Goal: Information Seeking & Learning: Learn about a topic

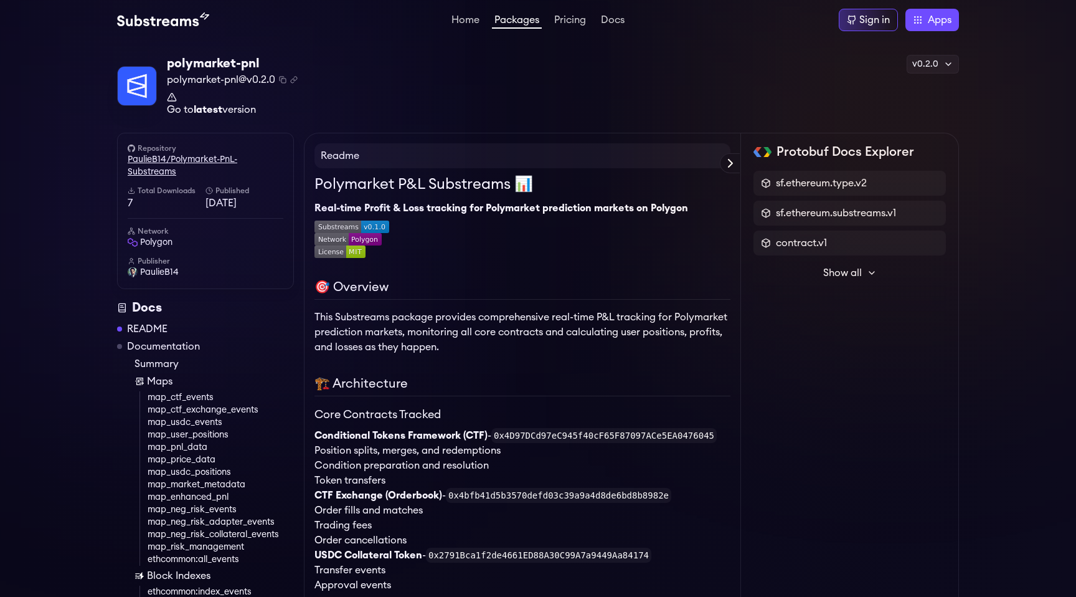
click at [196, 161] on link "PaulieB14/Polymarket-PnL-Substreams" at bounding box center [206, 165] width 156 height 25
click at [230, 205] on span "[DATE]" at bounding box center [245, 203] width 78 height 15
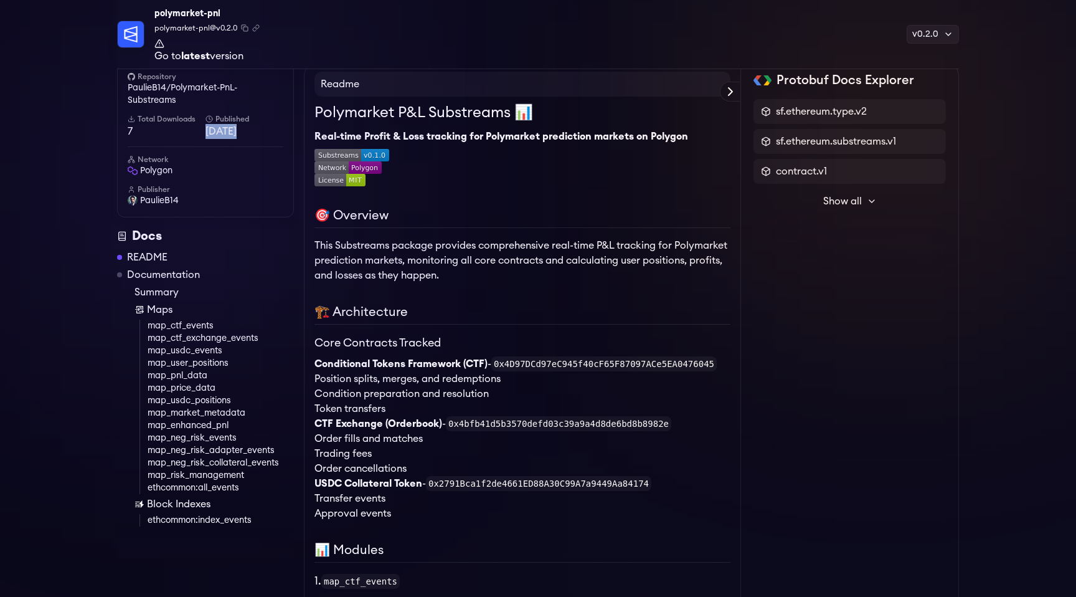
scroll to position [78, 0]
click at [194, 398] on link "map_usdc_positions" at bounding box center [221, 400] width 146 height 12
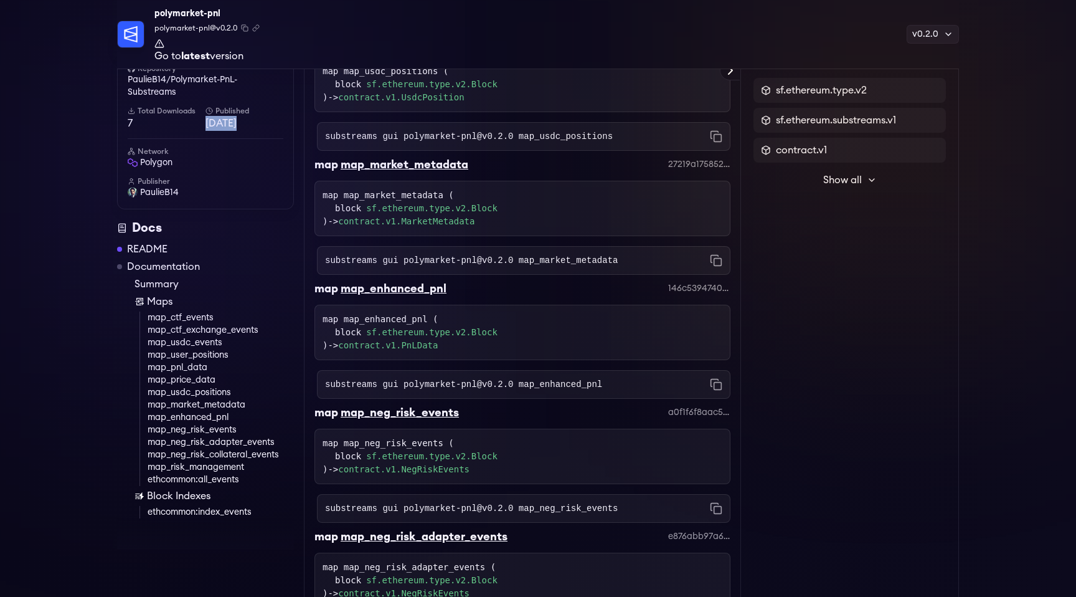
scroll to position [4675, 0]
click at [465, 227] on div "map map_market_metadata ( block sf.ethereum.type.v2.Block ) -> contract.v1.Mark…" at bounding box center [523, 207] width 400 height 39
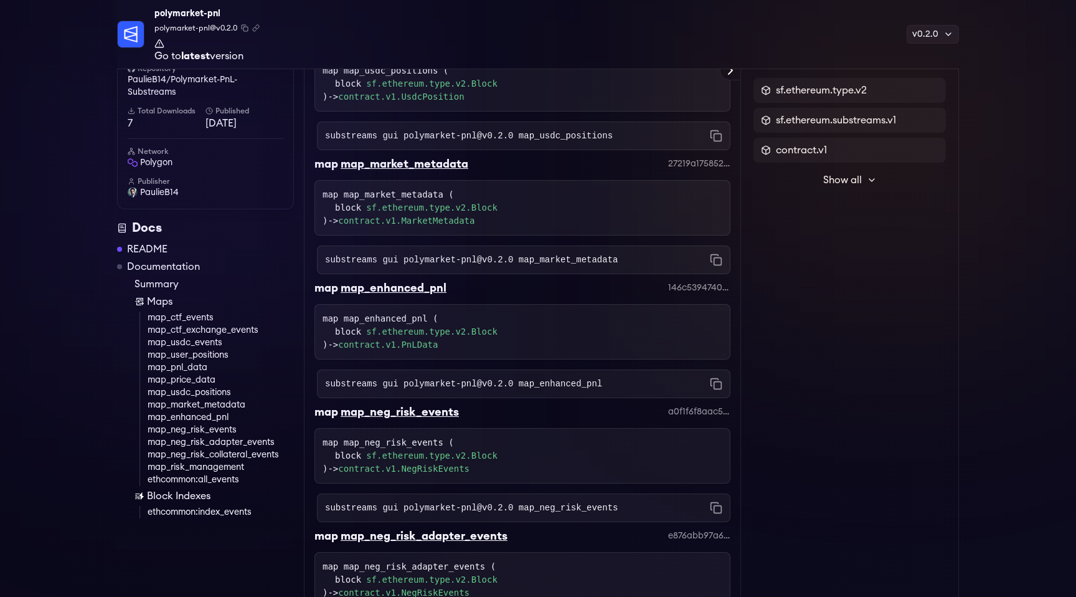
click at [465, 227] on div "map map_market_metadata ( block sf.ethereum.type.v2.Block ) -> contract.v1.Mark…" at bounding box center [523, 207] width 400 height 39
click at [414, 266] on code "substreams gui polymarket-pnl@v0.2.0 map_market_metadata" at bounding box center [471, 259] width 293 height 12
click at [491, 267] on div "substreams gui polymarket-pnl@v0.2.0 map_market_metadata Copied!" at bounding box center [524, 259] width 414 height 29
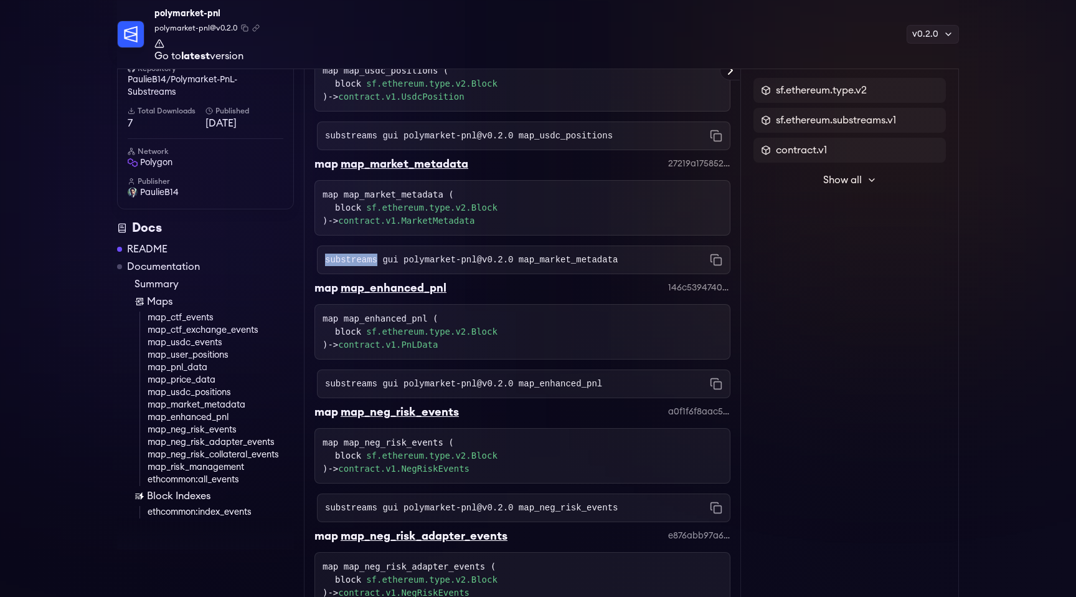
click at [491, 267] on div "substreams gui polymarket-pnl@v0.2.0 map_market_metadata Copied!" at bounding box center [524, 259] width 414 height 29
click at [535, 390] on code "substreams gui polymarket-pnl@v0.2.0 map_enhanced_pnl" at bounding box center [463, 383] width 277 height 12
click at [436, 349] on link "contract.v1.PnLData" at bounding box center [388, 344] width 100 height 10
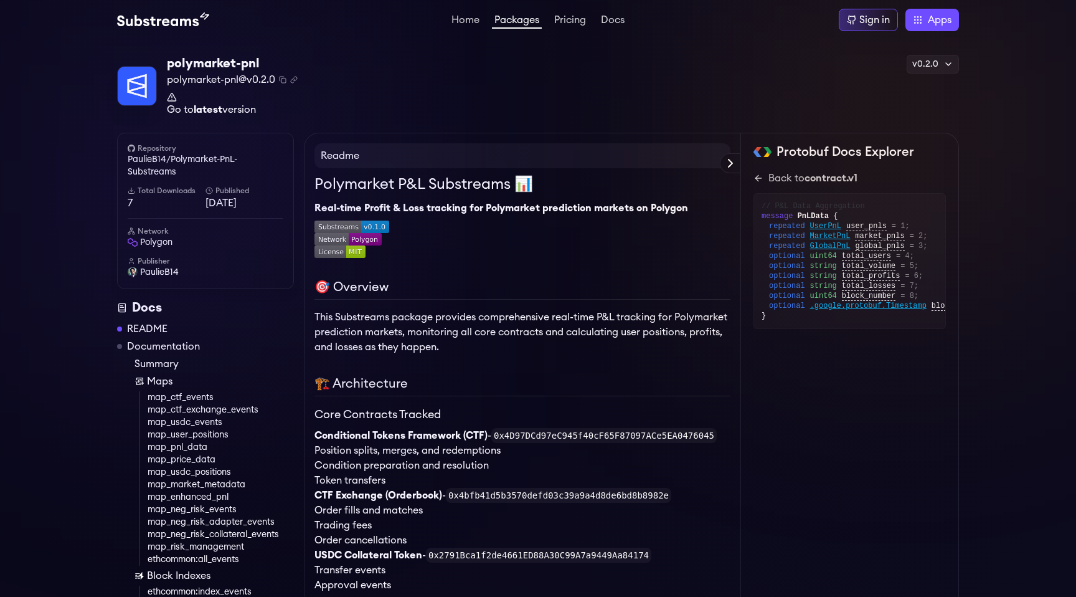
click at [486, 353] on p "This Substreams package provides comprehensive real-time P&L tracking for Polym…" at bounding box center [523, 332] width 416 height 45
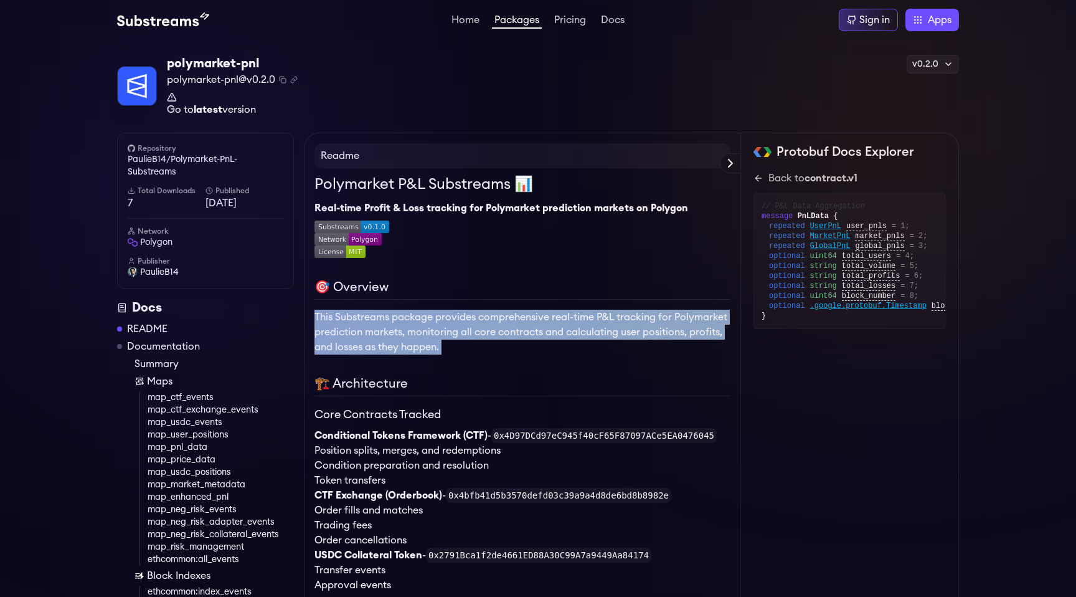
click at [486, 353] on p "This Substreams package provides comprehensive real-time P&L tracking for Polym…" at bounding box center [523, 332] width 416 height 45
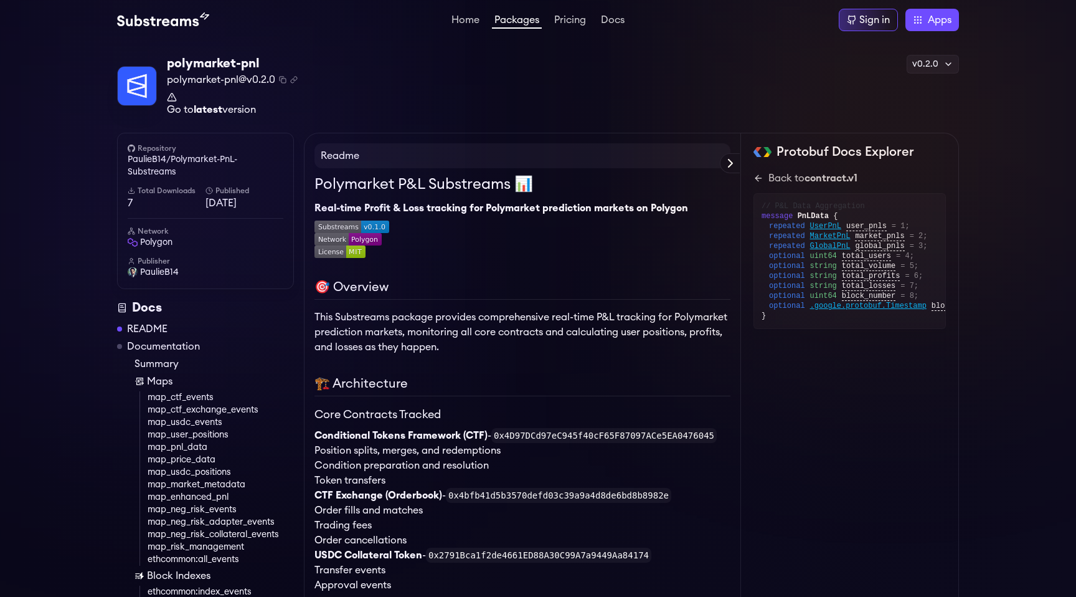
click at [486, 353] on p "This Substreams package provides comprehensive real-time P&L tracking for Polym…" at bounding box center [523, 332] width 416 height 45
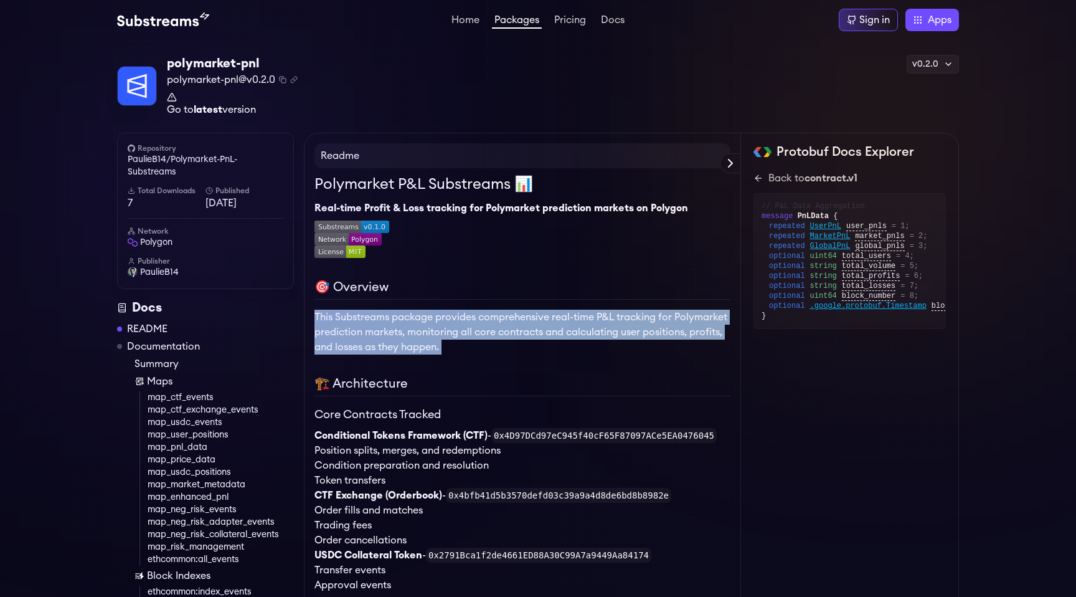
click at [486, 353] on p "This Substreams package provides comprehensive real-time P&L tracking for Polym…" at bounding box center [523, 332] width 416 height 45
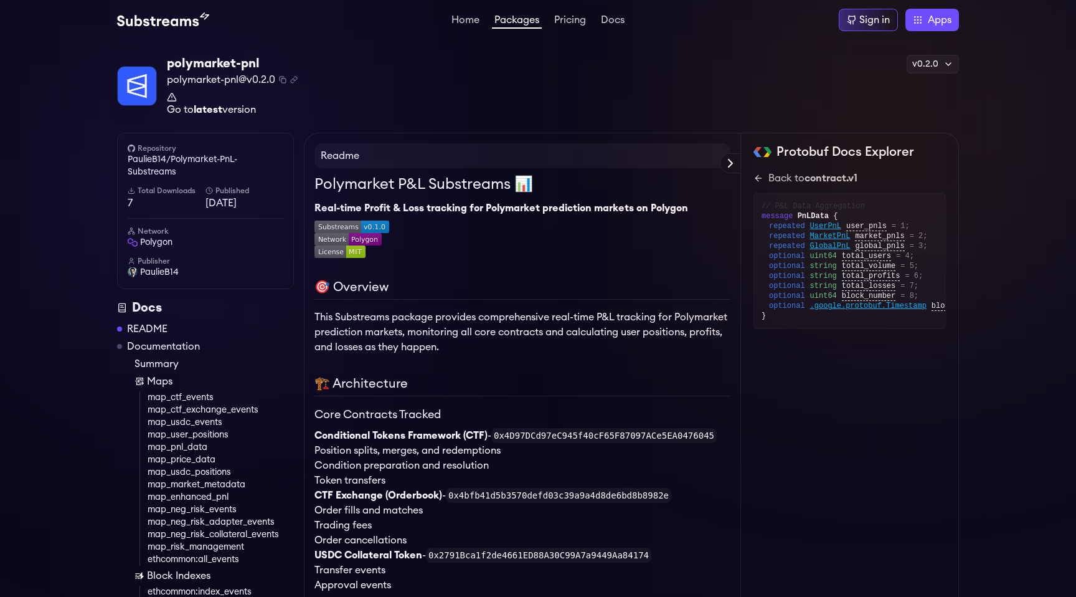
click at [486, 353] on p "This Substreams package provides comprehensive real-time P&L tracking for Polym…" at bounding box center [523, 332] width 416 height 45
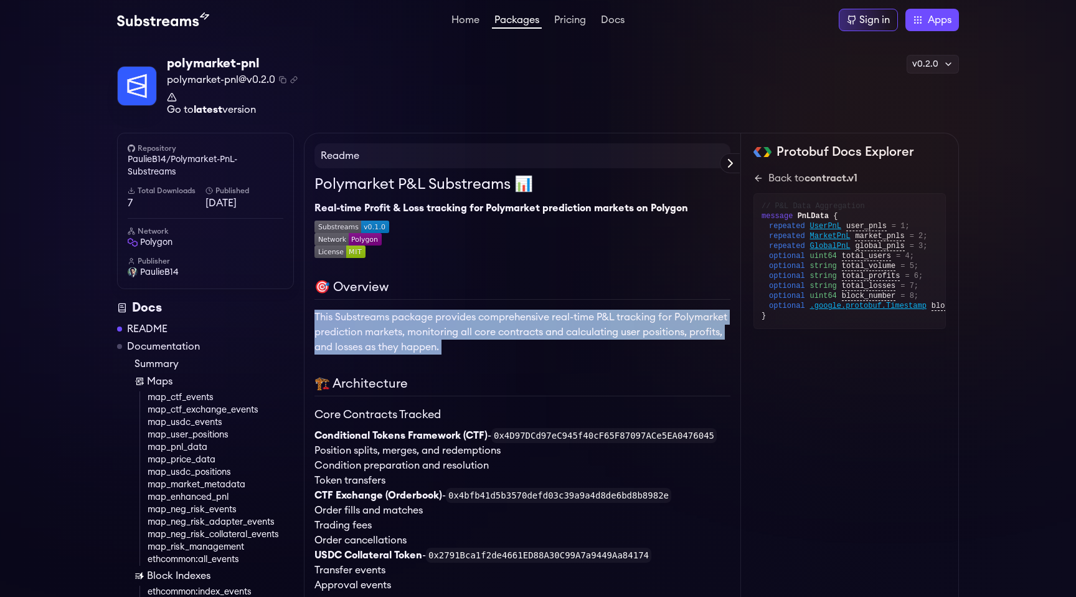
click at [486, 353] on p "This Substreams package provides comprehensive real-time P&L tracking for Polym…" at bounding box center [523, 332] width 416 height 45
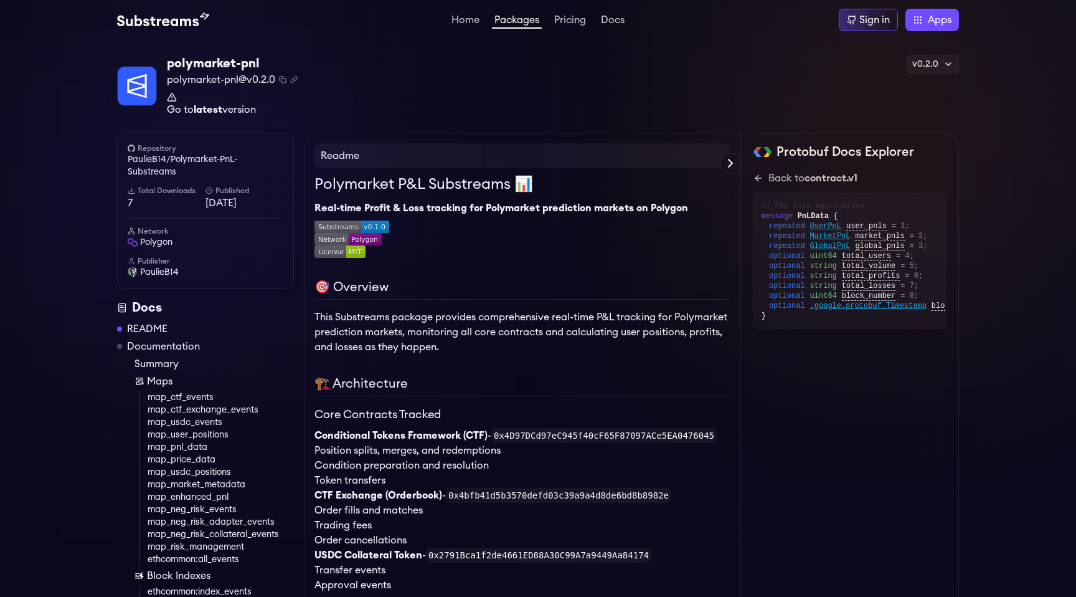
click at [486, 353] on p "This Substreams package provides comprehensive real-time P&L tracking for Polym…" at bounding box center [523, 332] width 416 height 45
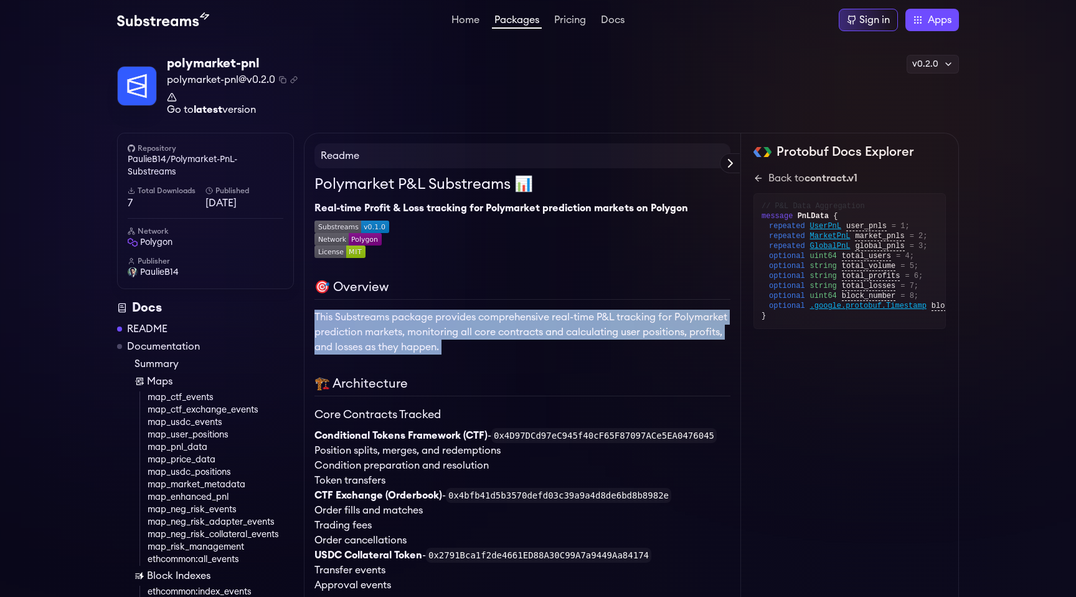
click at [419, 333] on p "This Substreams package provides comprehensive real-time P&L tracking for Polym…" at bounding box center [523, 332] width 416 height 45
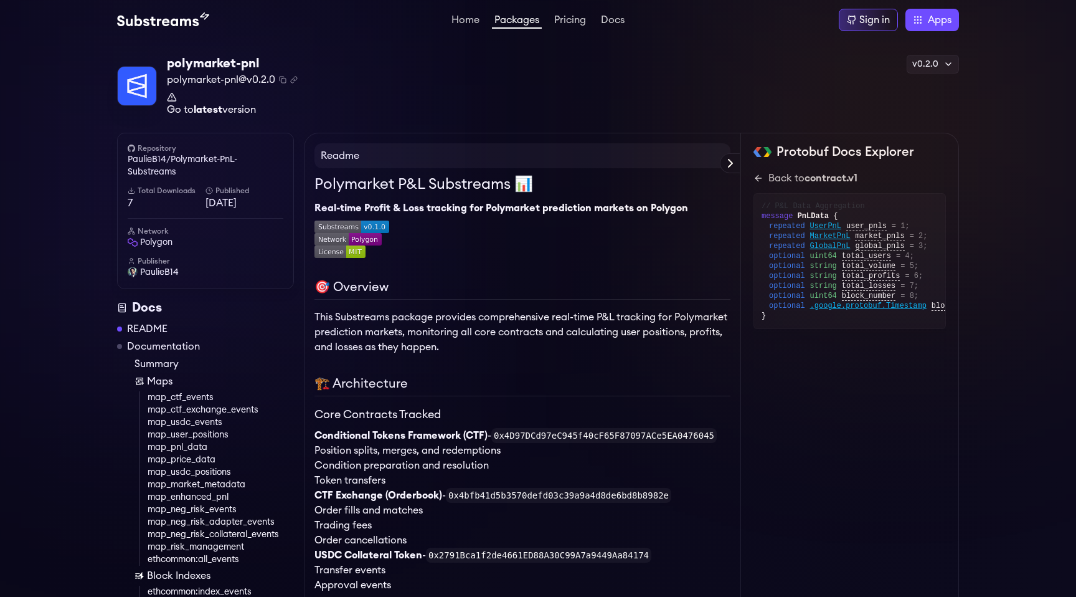
click at [419, 333] on p "This Substreams package provides comprehensive real-time P&L tracking for Polym…" at bounding box center [523, 332] width 416 height 45
click at [501, 328] on p "This Substreams package provides comprehensive real-time P&L tracking for Polym…" at bounding box center [523, 332] width 416 height 45
click at [562, 328] on p "This Substreams package provides comprehensive real-time P&L tracking for Polym…" at bounding box center [523, 332] width 416 height 45
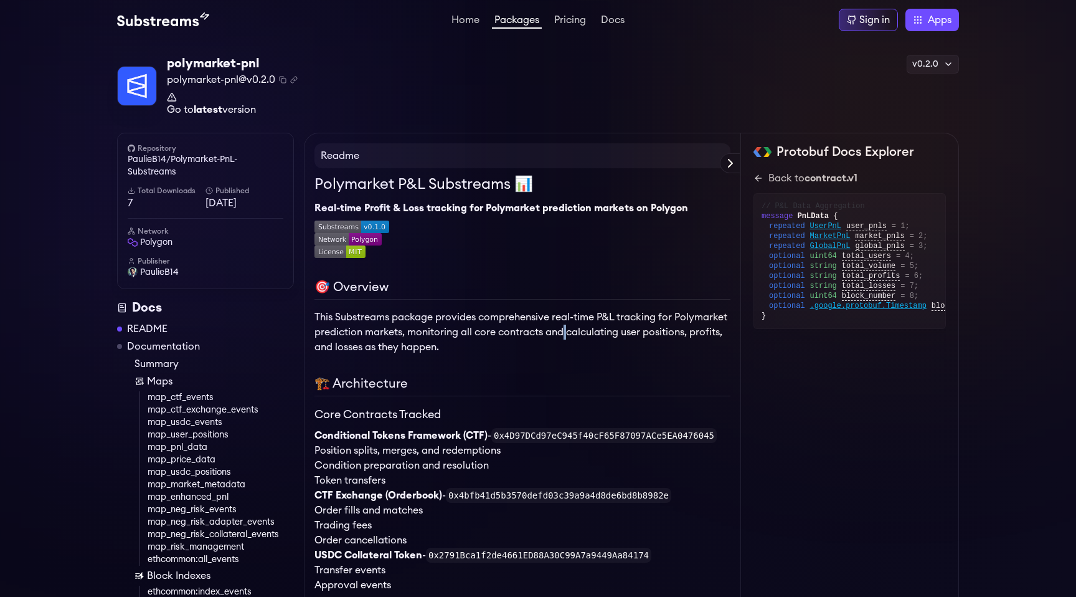
click at [599, 327] on p "This Substreams package provides comprehensive real-time P&L tracking for Polym…" at bounding box center [523, 332] width 416 height 45
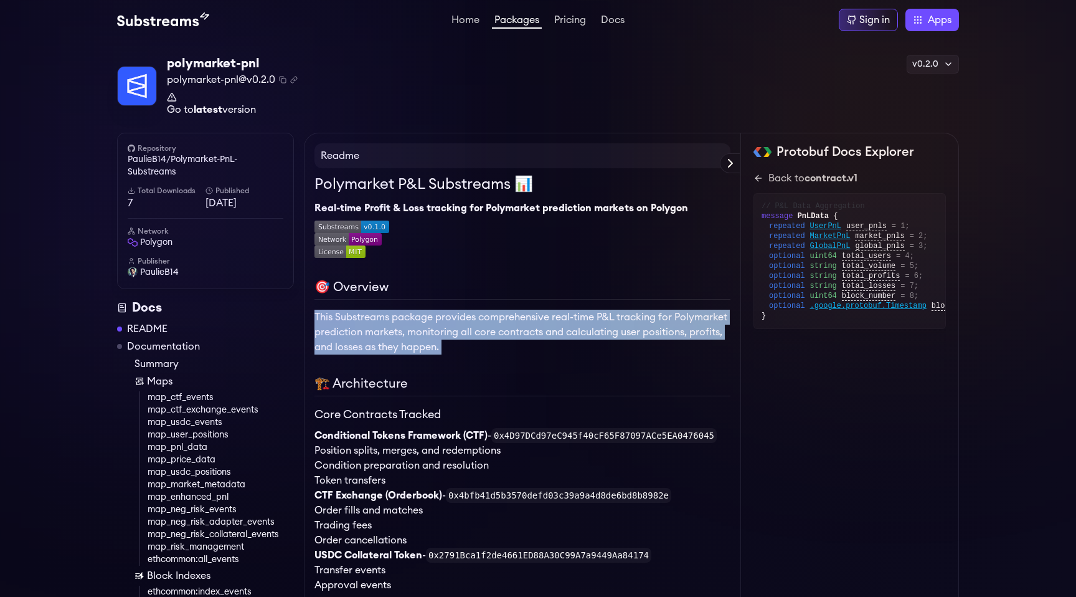
click at [599, 327] on p "This Substreams package provides comprehensive real-time P&L tracking for Polym…" at bounding box center [523, 332] width 416 height 45
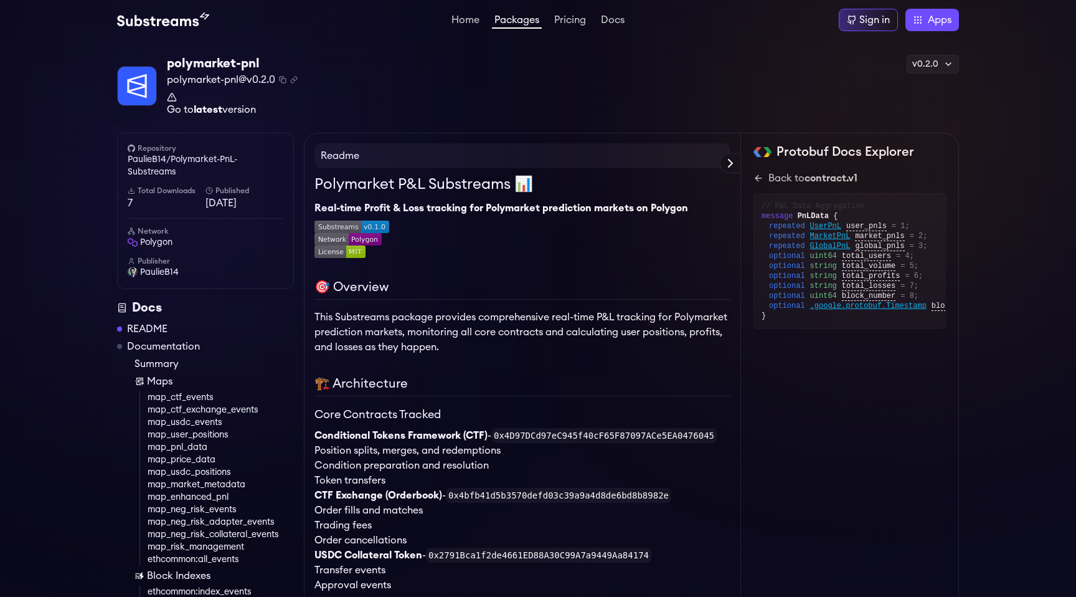
click at [599, 327] on p "This Substreams package provides comprehensive real-time P&L tracking for Polym…" at bounding box center [523, 332] width 416 height 45
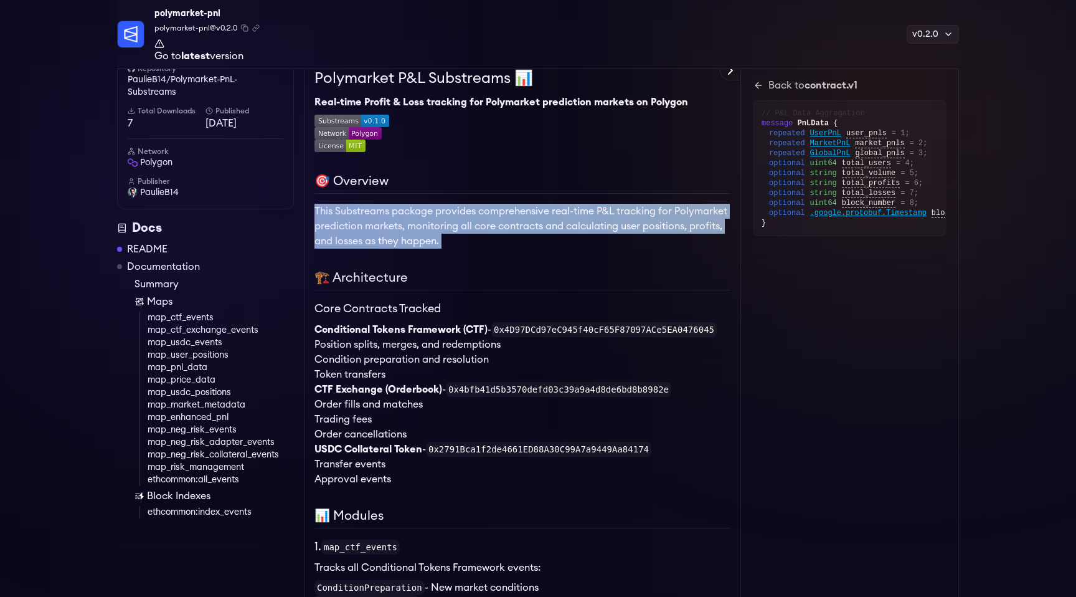
scroll to position [113, 0]
click at [599, 327] on code "0x4D97DCd97eC945f40cF65F87097ACe5EA0476045" at bounding box center [603, 328] width 225 height 15
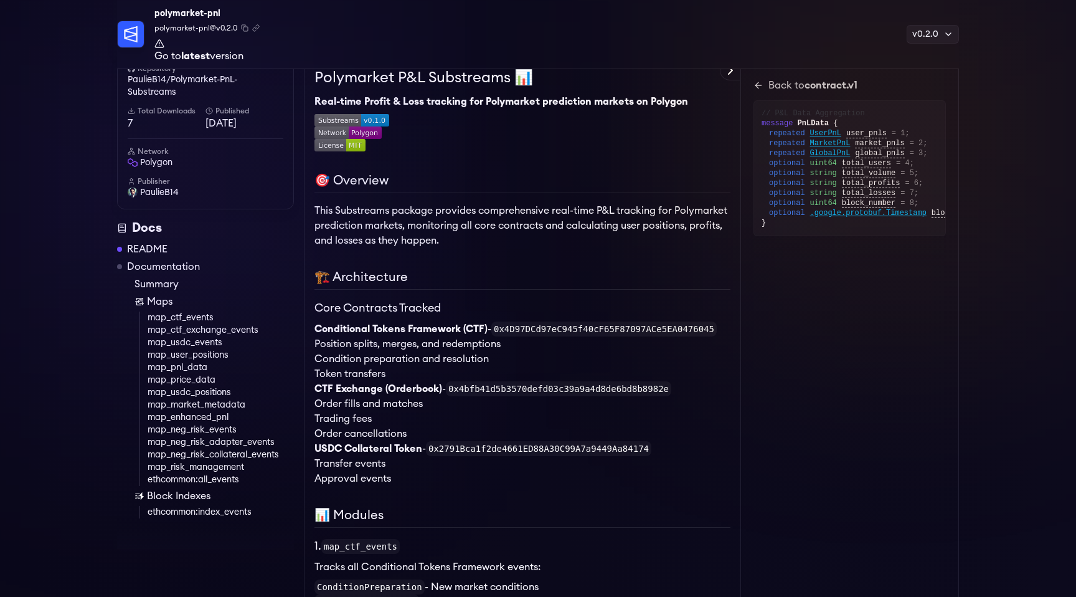
click at [599, 327] on code "0x4D97DCd97eC945f40cF65F87097ACe5EA0476045" at bounding box center [603, 328] width 225 height 15
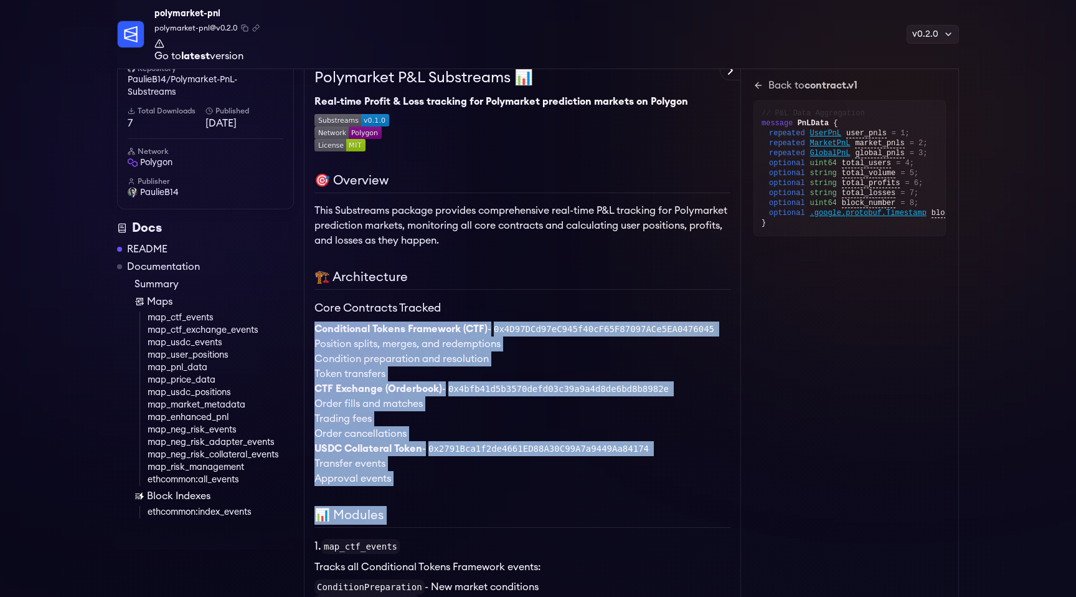
drag, startPoint x: 599, startPoint y: 327, endPoint x: 561, endPoint y: 507, distance: 184.0
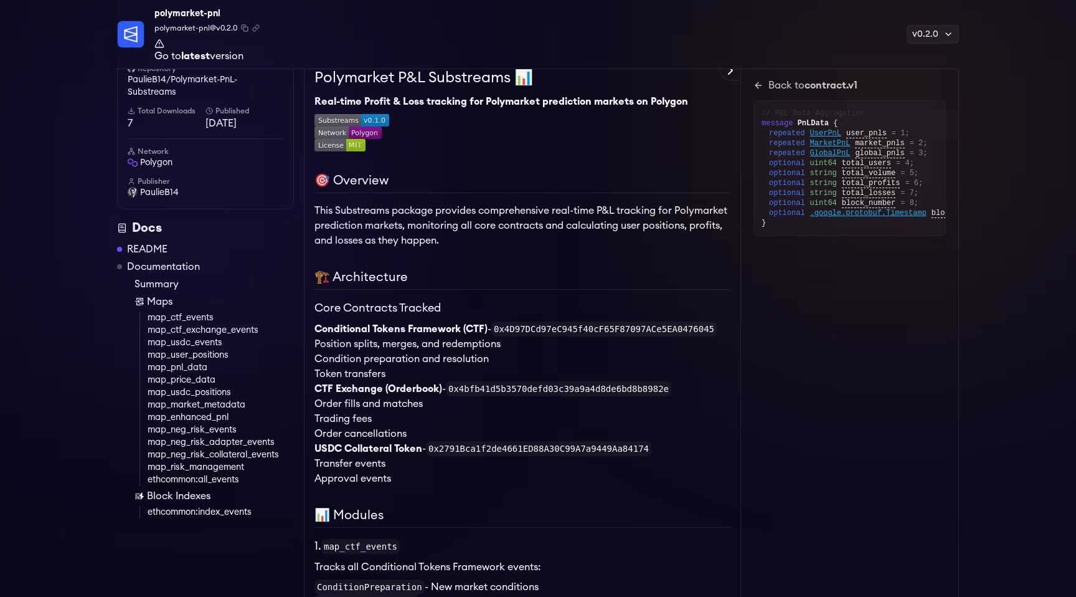
click at [521, 485] on li "Approval events" at bounding box center [523, 478] width 416 height 15
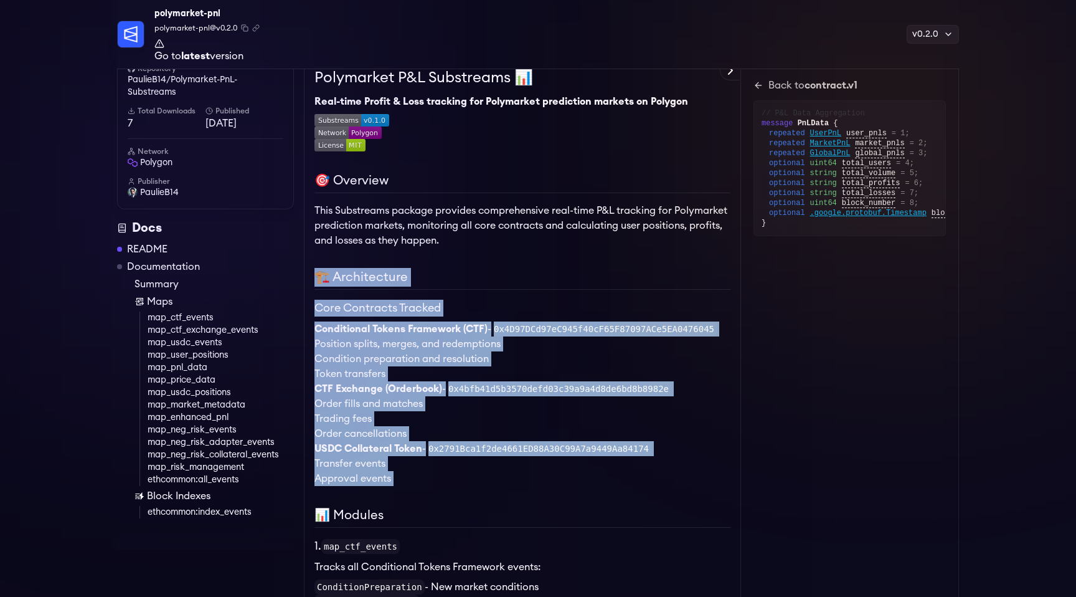
drag, startPoint x: 521, startPoint y: 485, endPoint x: 515, endPoint y: 282, distance: 202.5
click at [515, 282] on h2 "🏗️ Architecture" at bounding box center [523, 279] width 416 height 22
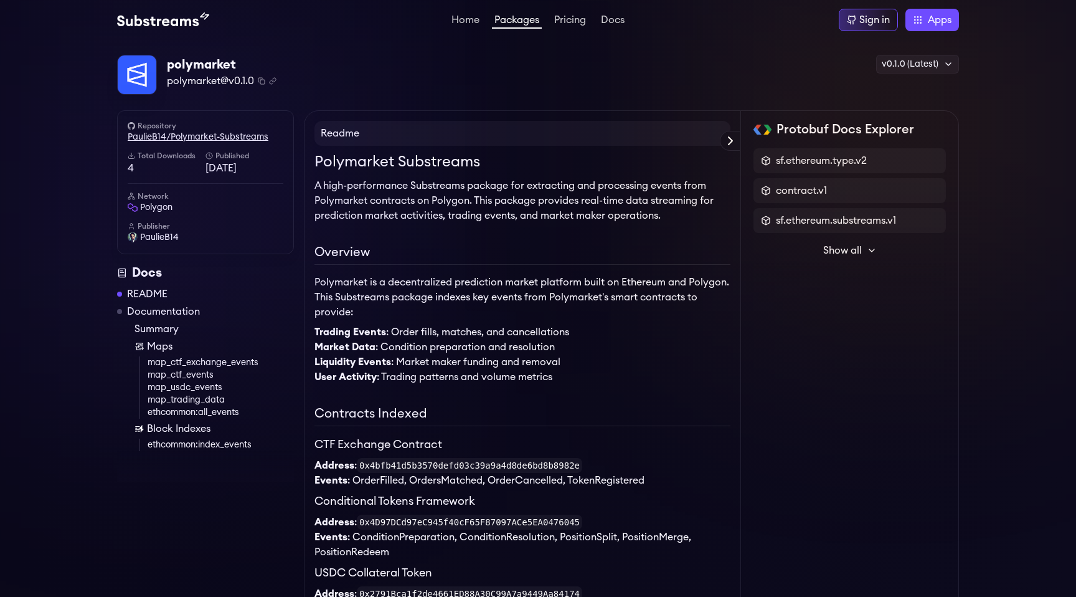
click at [252, 141] on link "PaulieB14/Polymarket-Substreams" at bounding box center [206, 137] width 156 height 12
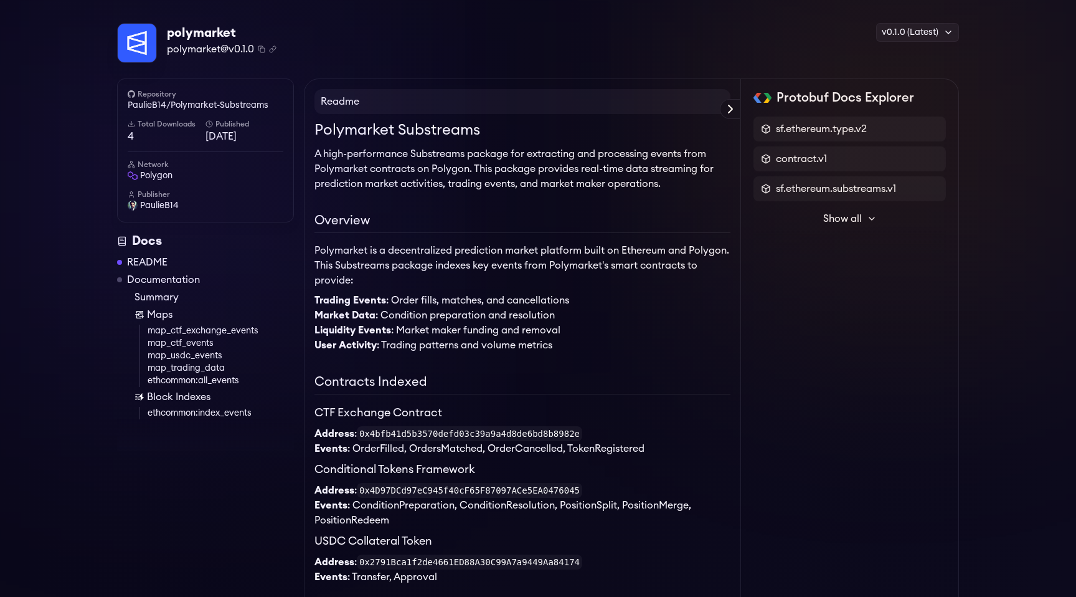
scroll to position [31, 0]
